Goal: Information Seeking & Learning: Check status

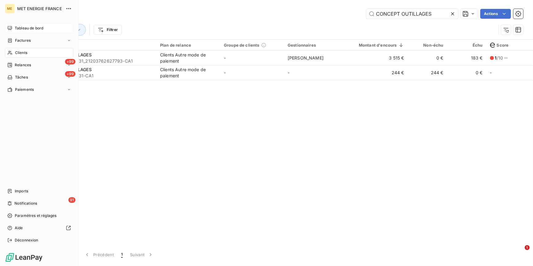
click at [33, 30] on span "Tableau de bord" at bounding box center [29, 28] width 28 height 6
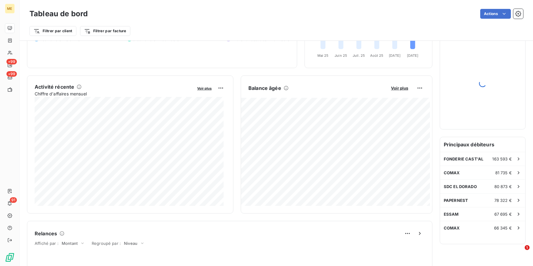
scroll to position [28, 0]
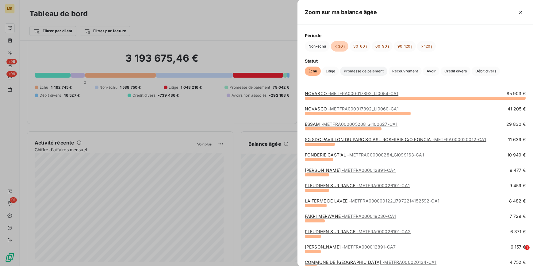
click at [374, 73] on span "Promesse de paiement" at bounding box center [363, 70] width 47 height 9
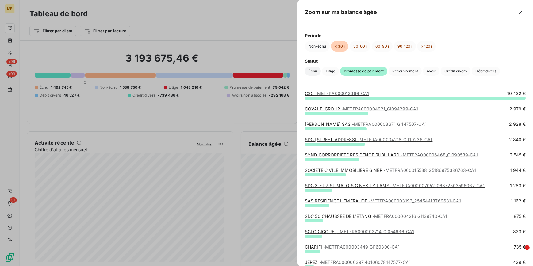
click at [310, 72] on span "Échu" at bounding box center [313, 70] width 16 height 9
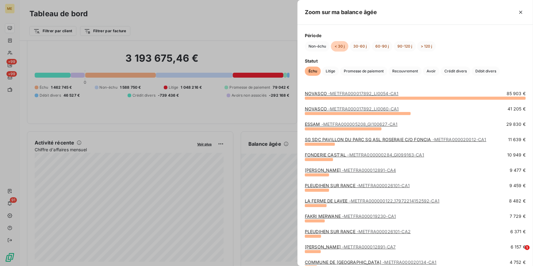
click at [362, 167] on span "- METFRA000012891-CA4" at bounding box center [369, 169] width 54 height 5
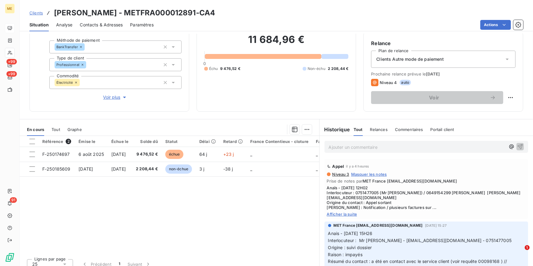
scroll to position [55, 0]
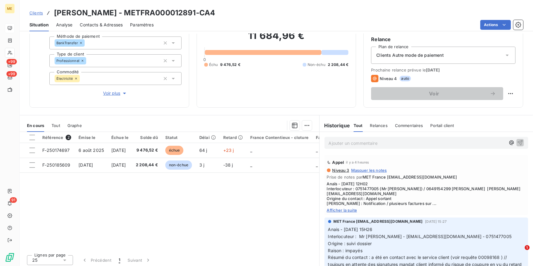
click at [343, 207] on span "Afficher la suite" at bounding box center [426, 209] width 199 height 5
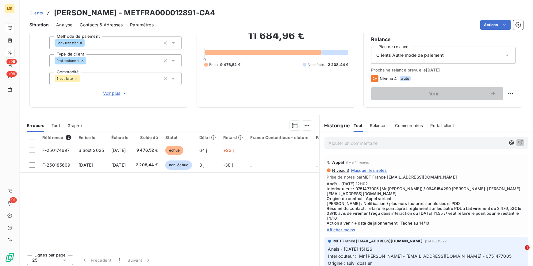
scroll to position [28, 0]
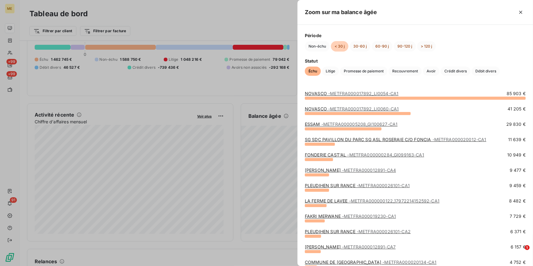
scroll to position [28, 0]
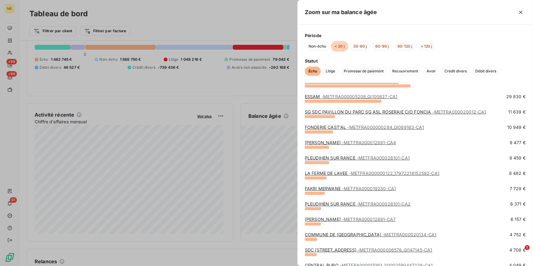
click at [342, 172] on link "LA FERME DE LAVEE - METFRA000000122_17972214152592-CA1" at bounding box center [372, 172] width 135 height 5
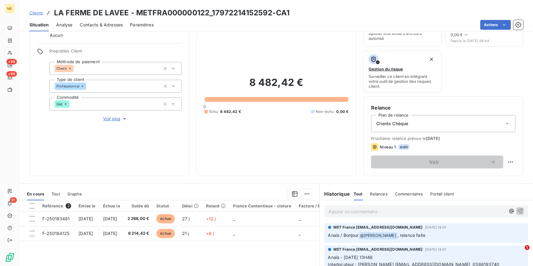
scroll to position [28, 0]
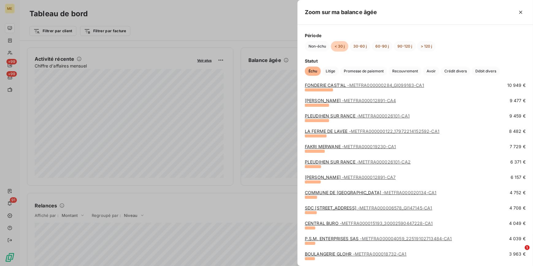
scroll to position [83, 0]
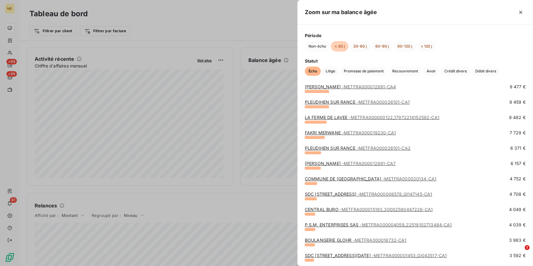
click at [353, 130] on span "- METFRA000019230-CA1" at bounding box center [369, 132] width 54 height 5
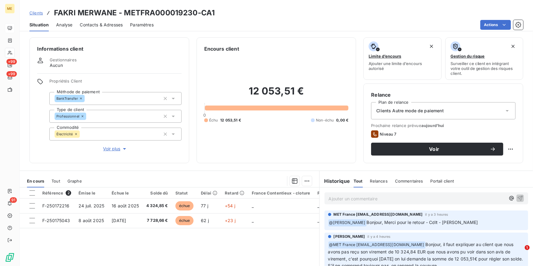
scroll to position [28, 0]
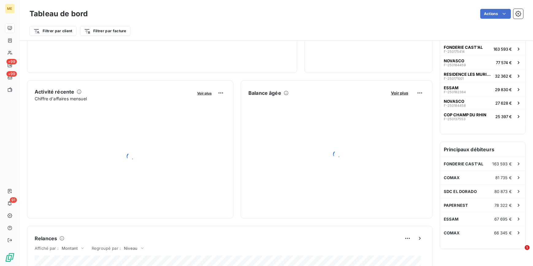
scroll to position [84, 0]
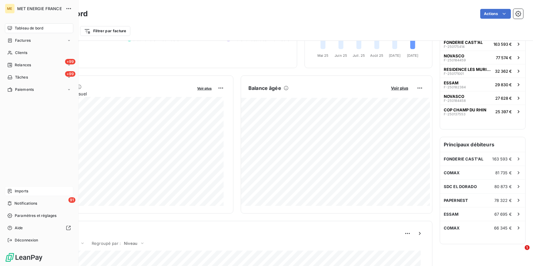
click at [18, 192] on span "Imports" at bounding box center [21, 191] width 13 height 6
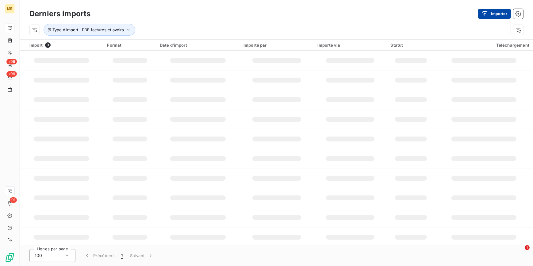
click at [502, 11] on button "Importer" at bounding box center [494, 14] width 33 height 10
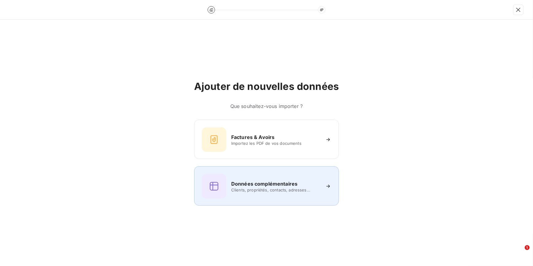
click at [303, 185] on div "Données complémentaires" at bounding box center [275, 183] width 89 height 7
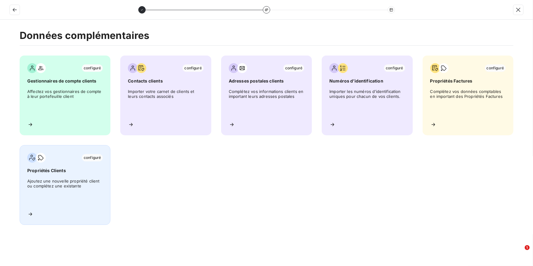
click at [80, 181] on span "Ajoutez une nouvelle propriété client ou complétez une existante" at bounding box center [64, 192] width 75 height 28
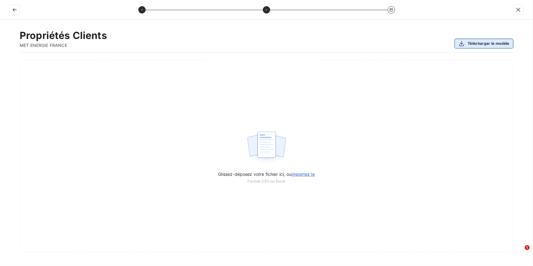
click at [477, 45] on button "Télécharger le modèle" at bounding box center [483, 44] width 59 height 10
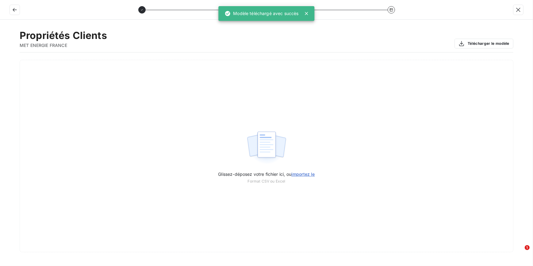
click at [173, 40] on div "Propriétés Clients MET ENERGIE FRANCE Télécharger le modèle" at bounding box center [266, 40] width 493 height 23
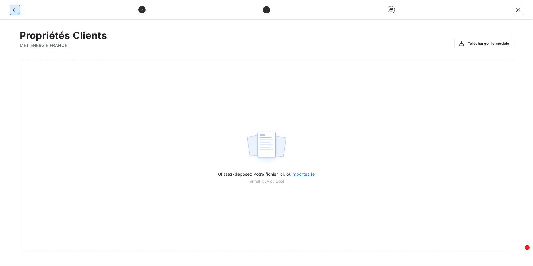
click at [17, 8] on icon "button" at bounding box center [15, 10] width 6 height 6
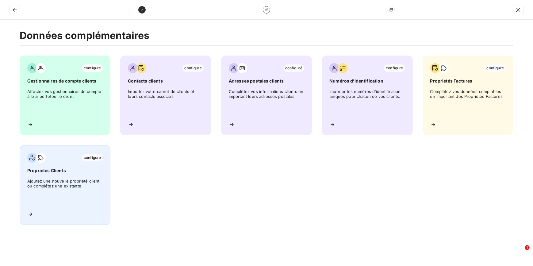
click at [35, 213] on div "configuré Propriétés Clients Ajoutez une nouvelle propriété client ou complétez…" at bounding box center [65, 185] width 91 height 80
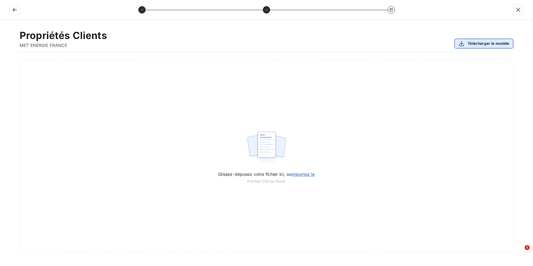
click at [486, 46] on button "Télécharger le modèle" at bounding box center [483, 44] width 59 height 10
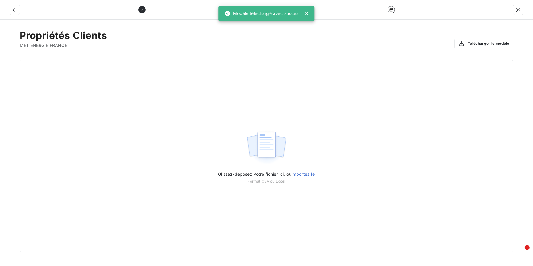
click at [3, 10] on div at bounding box center [266, 10] width 533 height 20
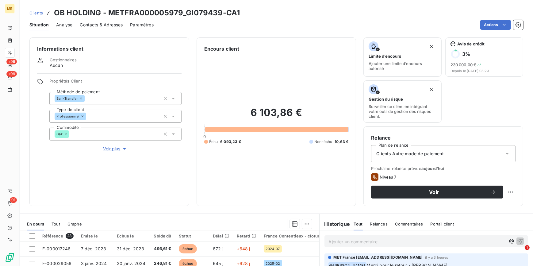
scroll to position [94, 0]
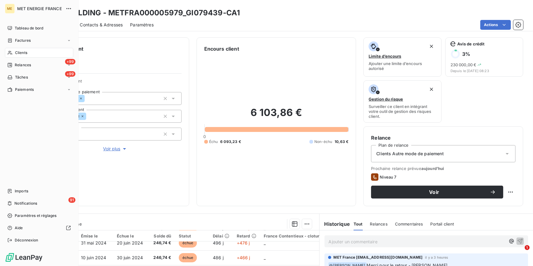
click at [20, 53] on span "Clients" at bounding box center [21, 53] width 12 height 6
click at [22, 52] on span "Clients" at bounding box center [21, 53] width 12 height 6
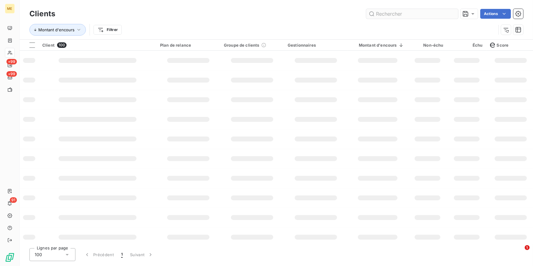
click at [405, 18] on input "text" at bounding box center [412, 14] width 92 height 10
click at [404, 14] on input "text" at bounding box center [412, 14] width 92 height 10
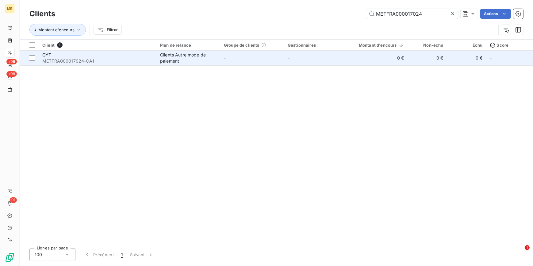
type input "METFRA000017024"
click at [304, 59] on td "-" at bounding box center [316, 58] width 64 height 15
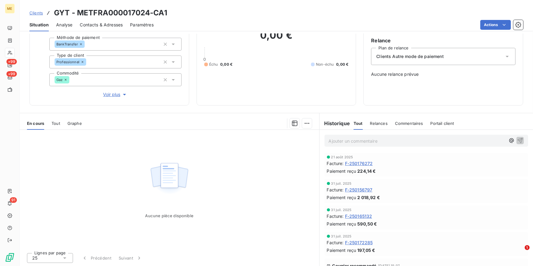
click at [121, 94] on icon "button" at bounding box center [124, 94] width 6 height 6
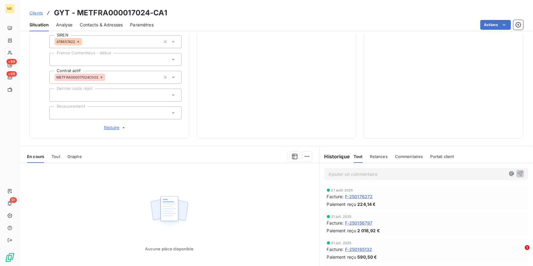
scroll to position [214, 0]
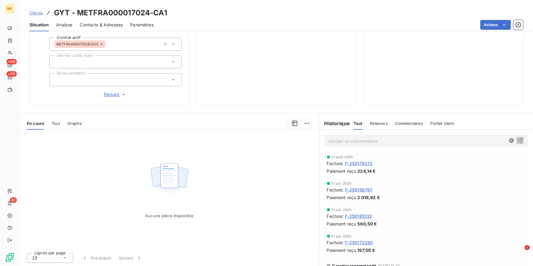
click at [55, 119] on div "Tout" at bounding box center [55, 123] width 9 height 13
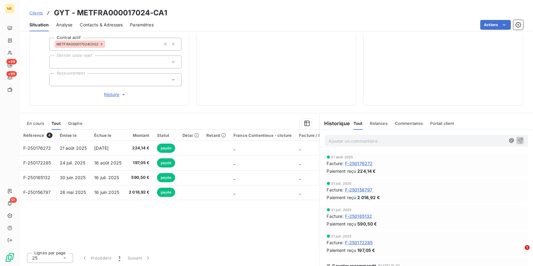
click at [43, 122] on span "En cours" at bounding box center [35, 123] width 17 height 5
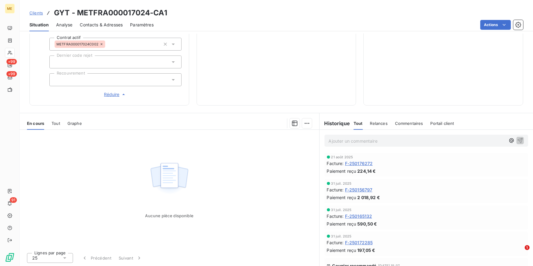
click at [38, 13] on span "Clients" at bounding box center [35, 12] width 13 height 5
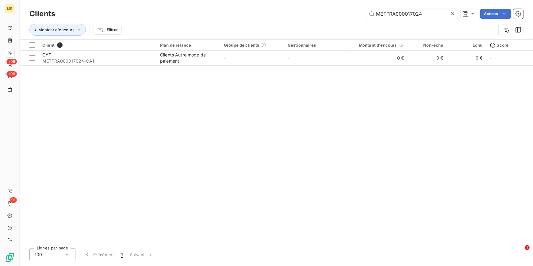
click at [454, 13] on icon at bounding box center [452, 14] width 6 height 6
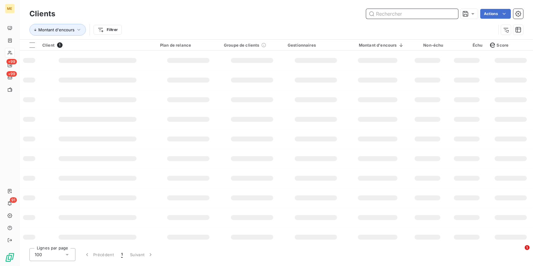
click at [450, 12] on input "text" at bounding box center [412, 14] width 92 height 10
paste input "METFRA000003299_19895658383606"
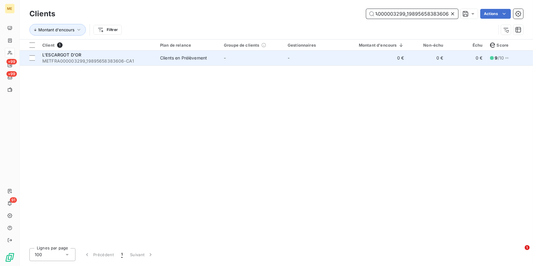
type input "METFRA000003299_19895658383606"
click at [351, 61] on td "0 €" at bounding box center [377, 58] width 60 height 15
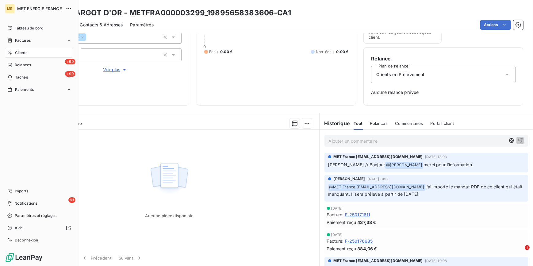
drag, startPoint x: 18, startPoint y: 51, endPoint x: 288, endPoint y: 33, distance: 270.6
click at [18, 51] on span "Clients" at bounding box center [21, 53] width 12 height 6
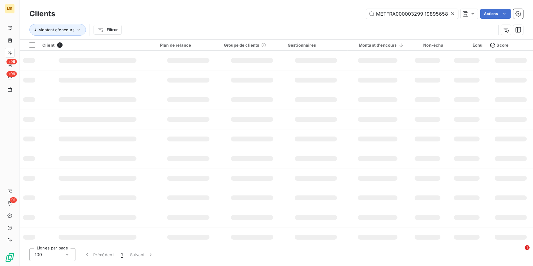
scroll to position [0, 18]
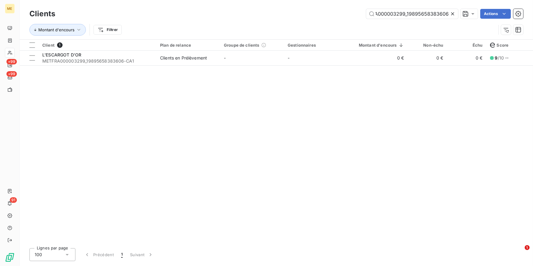
click at [453, 14] on icon at bounding box center [452, 13] width 3 height 3
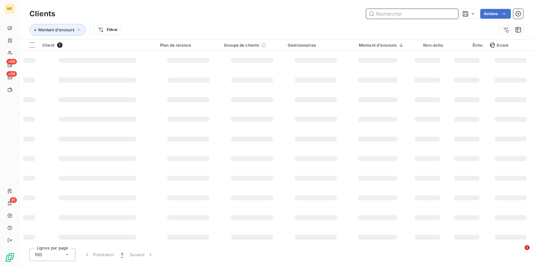
click at [450, 13] on input "text" at bounding box center [412, 14] width 92 height 10
paste input "METFRA000004483_09727206853353"
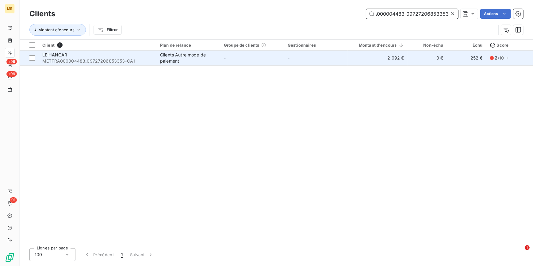
type input "METFRA000004483_09727206853353"
click at [342, 58] on td "-" at bounding box center [316, 58] width 64 height 15
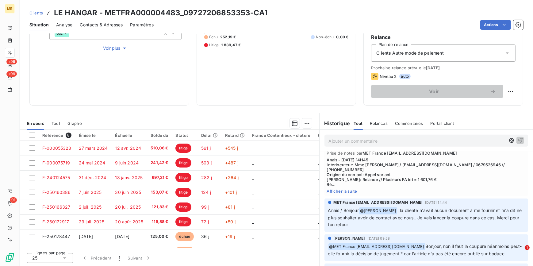
scroll to position [501, 0]
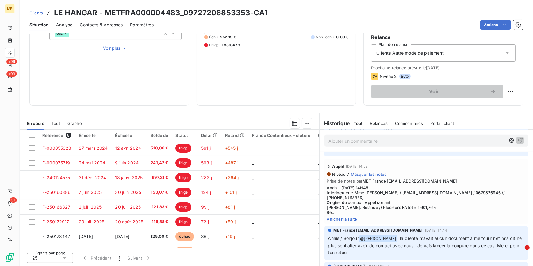
click at [347, 216] on span "Afficher la suite" at bounding box center [426, 218] width 199 height 5
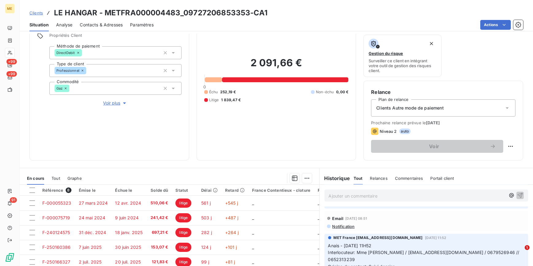
scroll to position [0, 0]
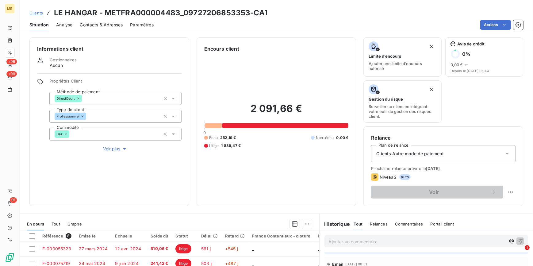
click at [114, 150] on span "Voir plus" at bounding box center [115, 149] width 25 height 6
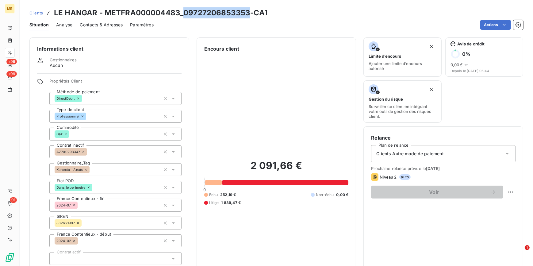
drag, startPoint x: 248, startPoint y: 12, endPoint x: 184, endPoint y: 13, distance: 64.0
click at [184, 13] on h3 "LE HANGAR - METFRA000004483_09727206853353-CA1" at bounding box center [160, 12] width 213 height 11
copy h3 "09727206853353"
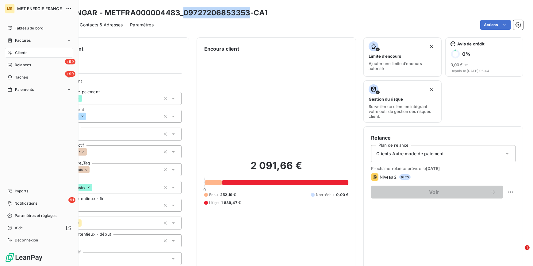
click at [21, 54] on span "Clients" at bounding box center [21, 53] width 12 height 6
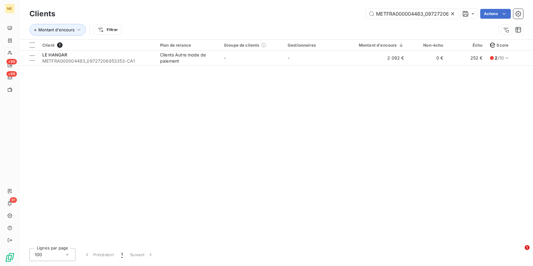
click at [454, 14] on icon at bounding box center [452, 14] width 6 height 6
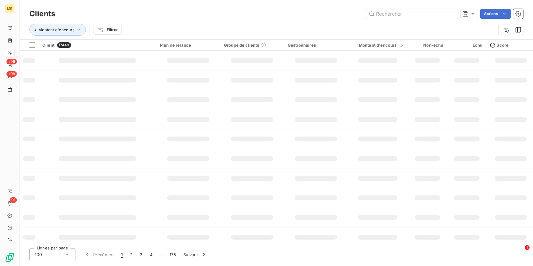
drag, startPoint x: 221, startPoint y: 243, endPoint x: 700, endPoint y: 210, distance: 480.7
click at [532, 210] on html "ME +99 +99 91 Clients Actions Montant d'encours Filtrer Client 17449 Plan de re…" at bounding box center [266, 133] width 533 height 266
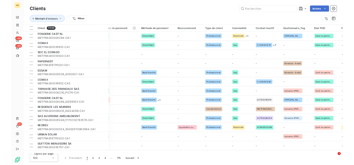
scroll to position [0, 515]
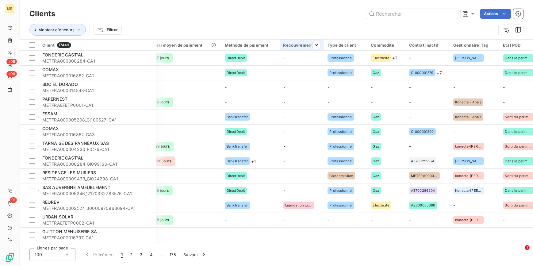
click at [292, 47] on div "Recouvrement" at bounding box center [301, 45] width 37 height 5
click at [294, 63] on div at bounding box center [269, 61] width 88 height 13
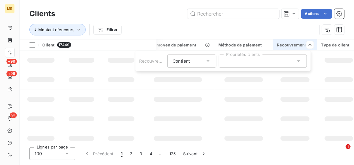
scroll to position [0, 514]
